Goal: Navigation & Orientation: Find specific page/section

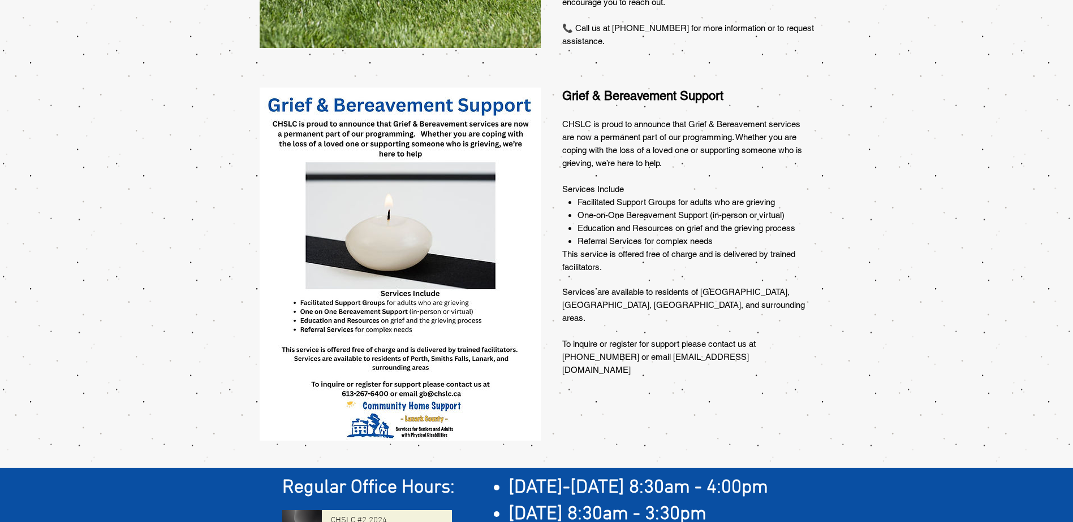
scroll to position [724, 0]
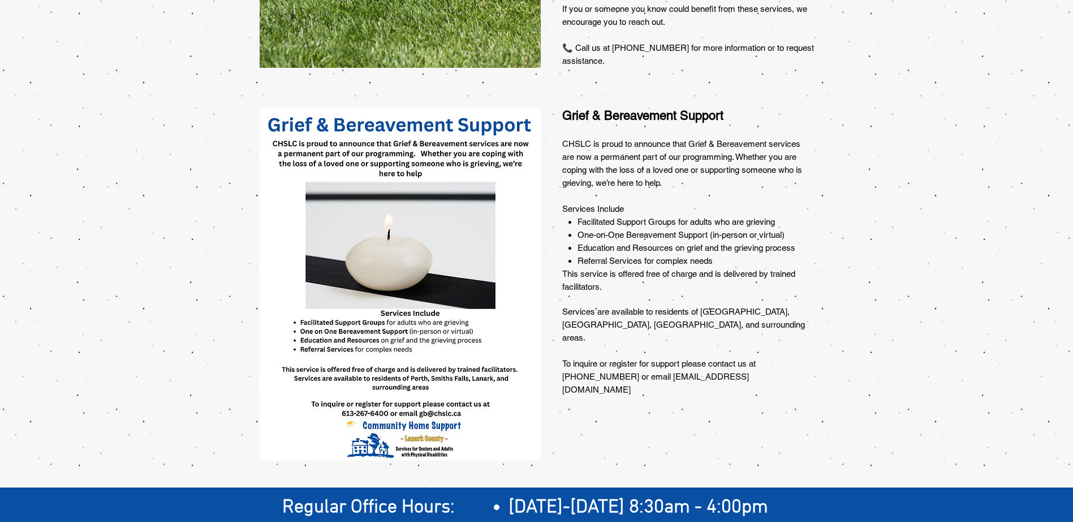
click at [381, 202] on img at bounding box center [400, 283] width 281 height 353
click at [273, 107] on img at bounding box center [400, 283] width 281 height 353
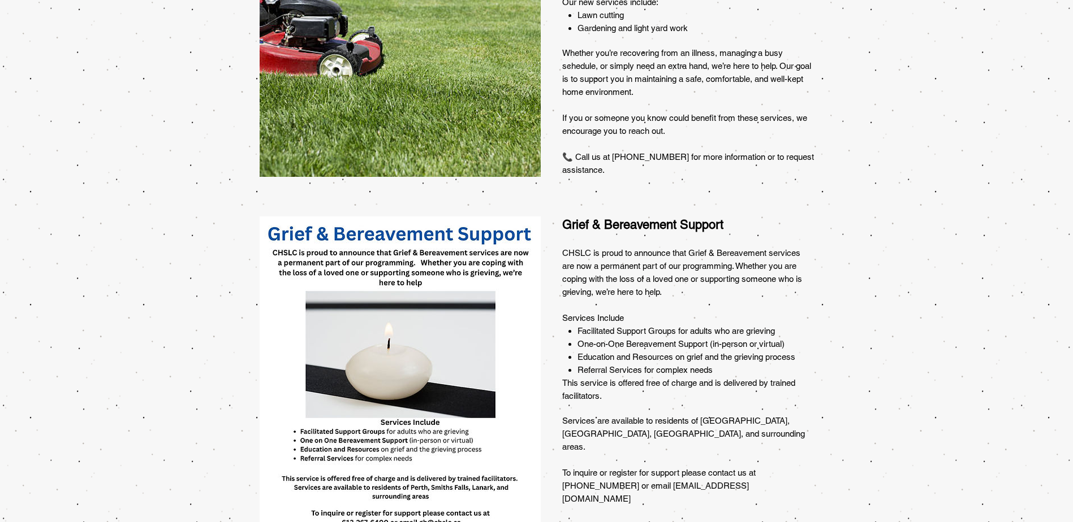
scroll to position [735, 0]
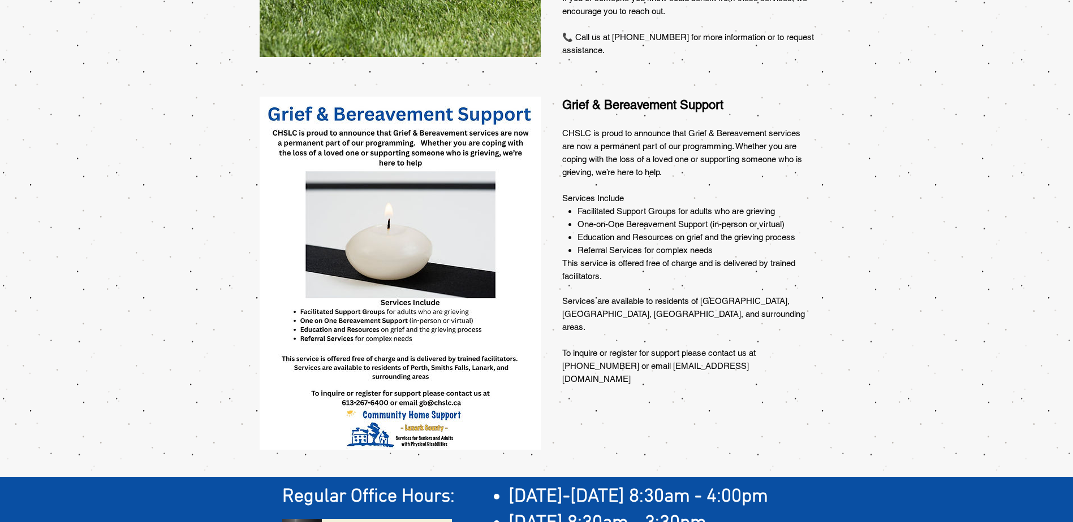
drag, startPoint x: 326, startPoint y: 213, endPoint x: 318, endPoint y: 182, distance: 31.4
click at [318, 182] on img at bounding box center [400, 273] width 281 height 353
click at [318, 183] on img at bounding box center [400, 273] width 281 height 353
click at [490, 217] on img at bounding box center [400, 273] width 281 height 353
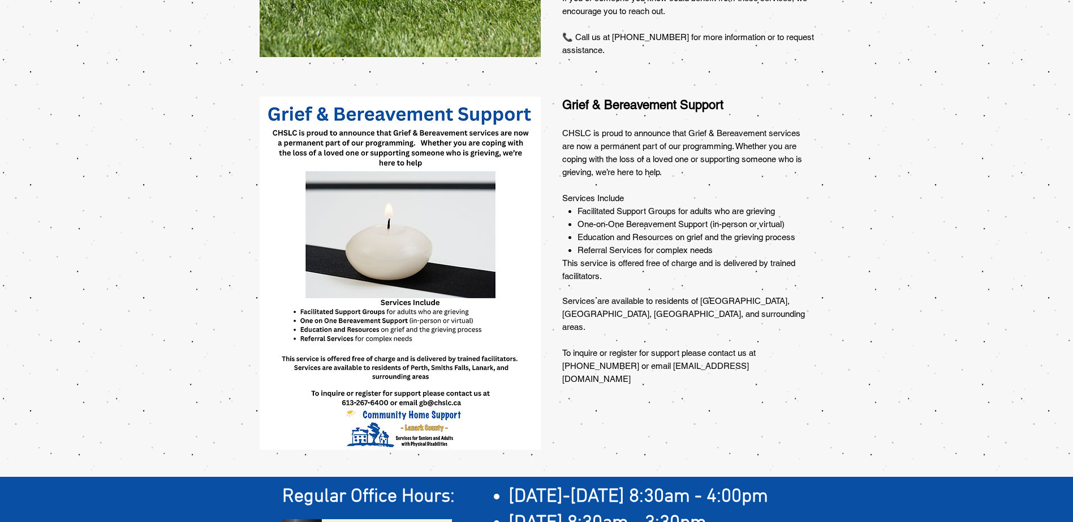
click at [458, 387] on img at bounding box center [400, 273] width 281 height 353
click at [306, 108] on img at bounding box center [400, 273] width 281 height 353
click at [263, 97] on img at bounding box center [400, 273] width 281 height 353
